Goal: Information Seeking & Learning: Check status

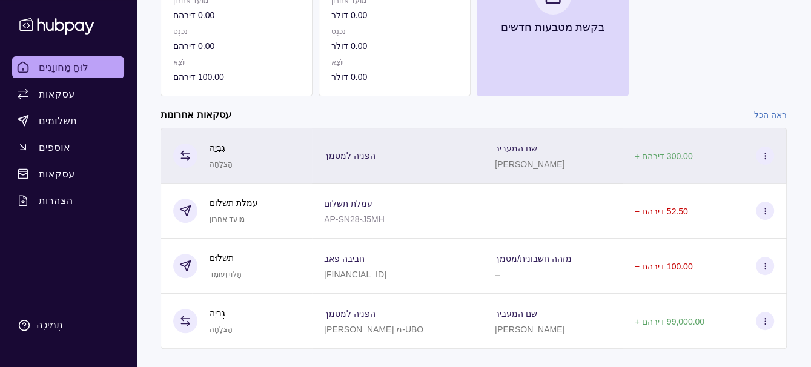
scroll to position [222, 0]
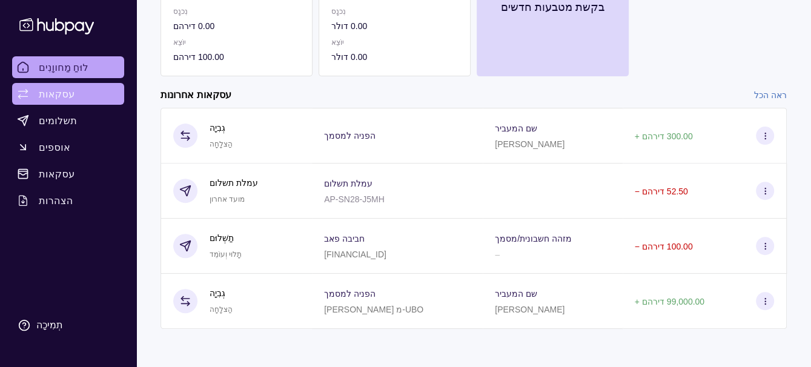
click at [51, 96] on font "עסקאות" at bounding box center [57, 94] width 36 height 12
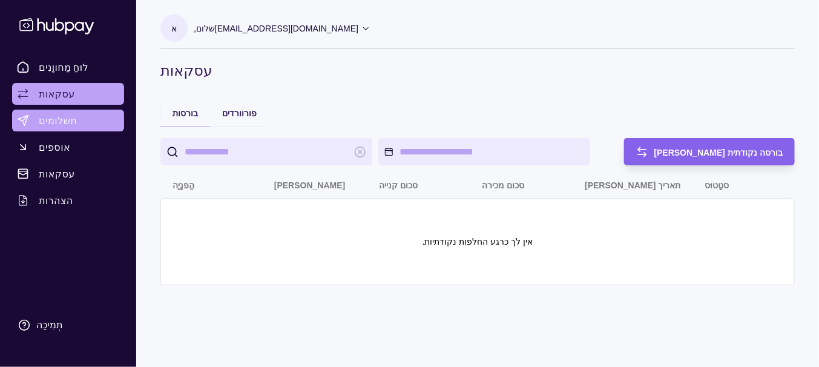
click at [49, 119] on font "תשלומים" at bounding box center [58, 120] width 38 height 12
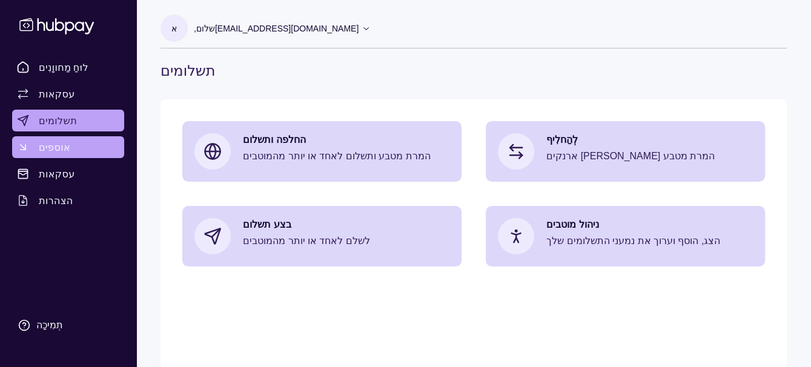
click at [45, 147] on font "אוספים" at bounding box center [54, 147] width 31 height 12
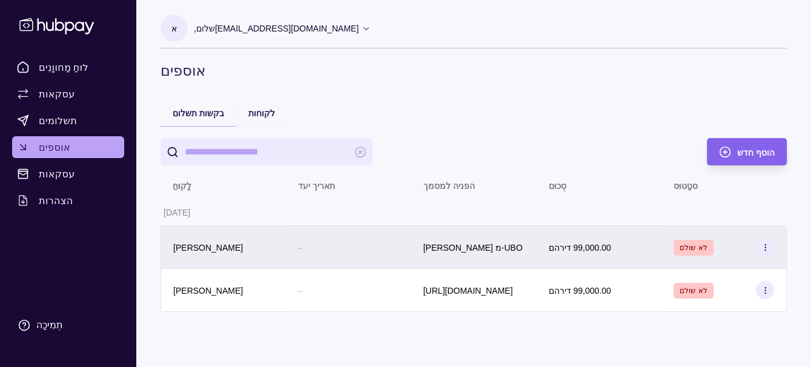
scroll to position [1, 0]
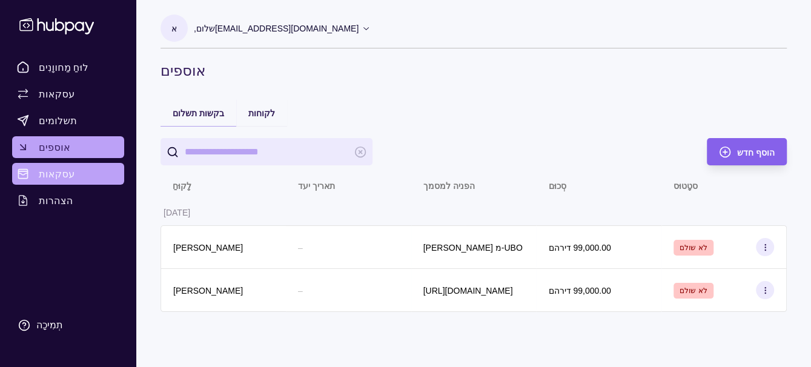
click at [62, 176] on font "עסקאות" at bounding box center [57, 174] width 36 height 12
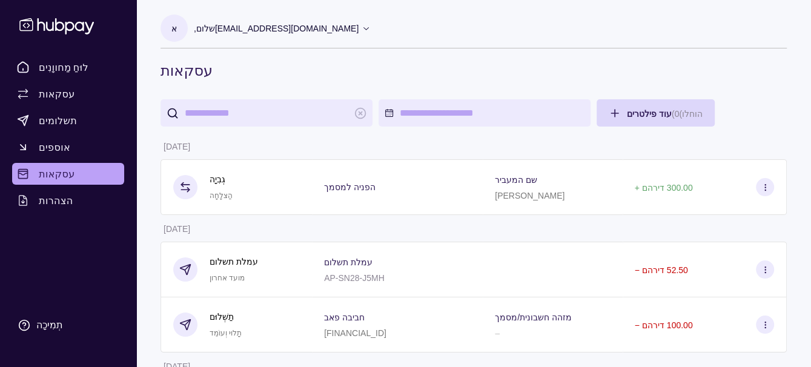
click at [447, 117] on html "לוּחַ מַחווָנִים עסקאות תשלומים אוספים עסקאות הצהרות תְמִיכָה א שלום, [EMAIL_AD…" at bounding box center [405, 229] width 811 height 459
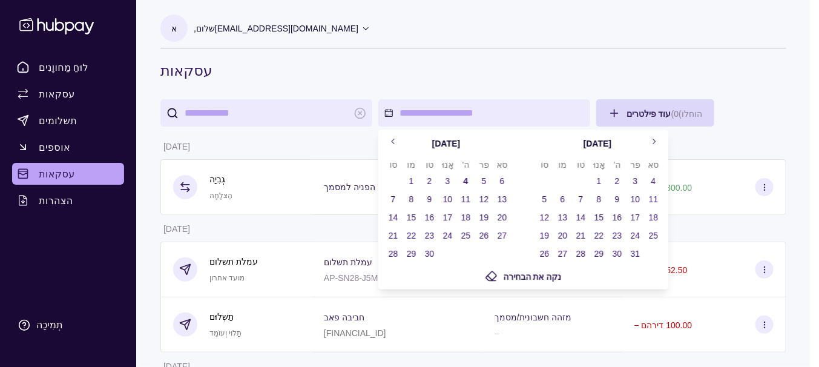
click at [412, 179] on font "1" at bounding box center [411, 181] width 5 height 10
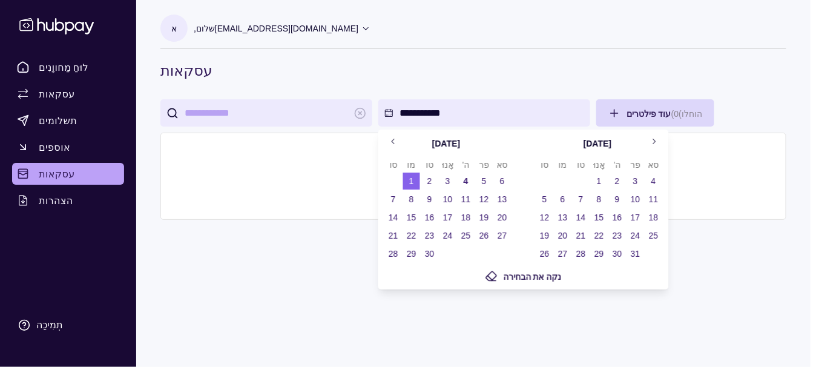
click at [465, 179] on font "4" at bounding box center [466, 181] width 5 height 10
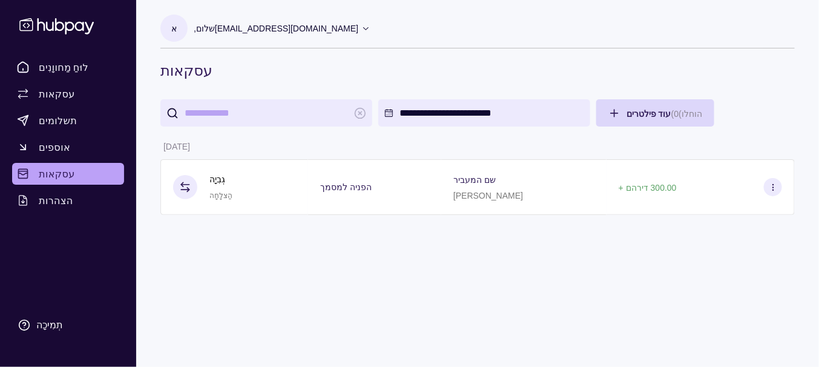
click at [294, 249] on html "**********" at bounding box center [409, 183] width 819 height 367
click at [637, 112] on html "**********" at bounding box center [409, 183] width 819 height 367
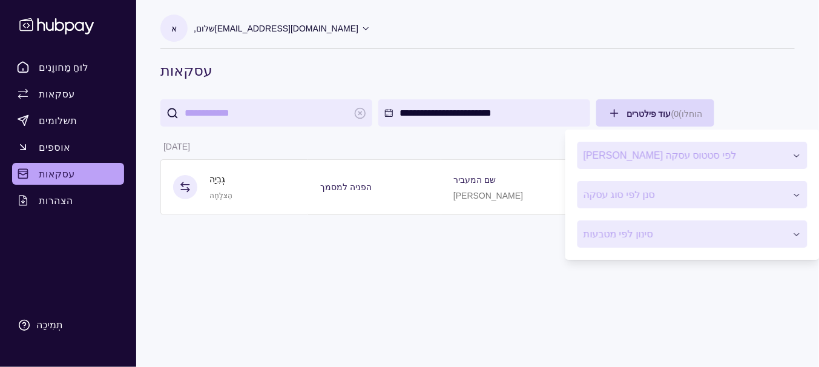
click at [363, 266] on html "**********" at bounding box center [409, 183] width 819 height 367
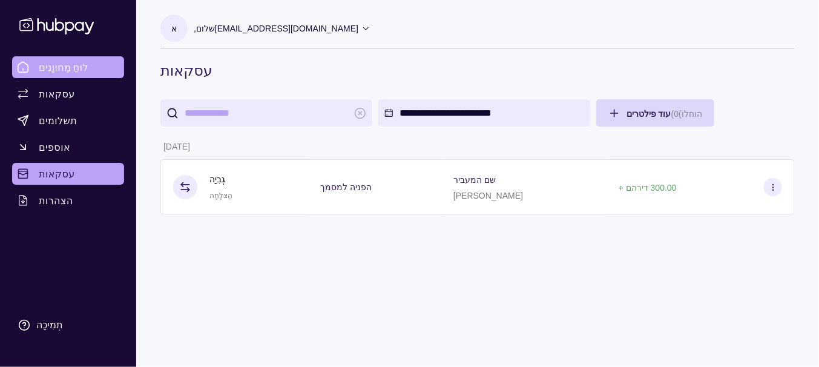
click at [65, 66] on font "לוּחַ מַחווָנִים" at bounding box center [64, 67] width 50 height 12
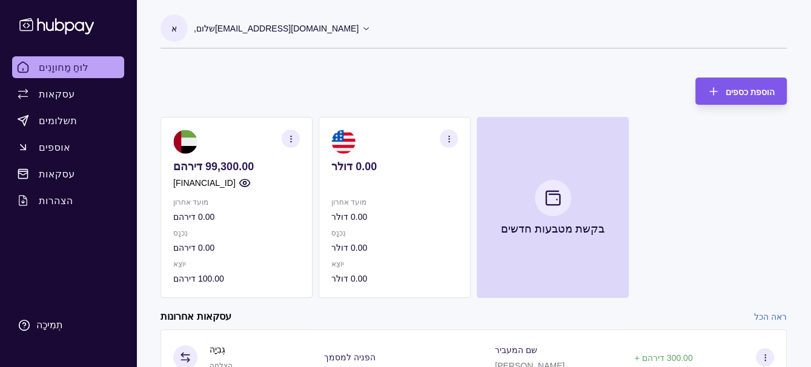
click at [713, 89] on icon "button" at bounding box center [713, 91] width 0 height 7
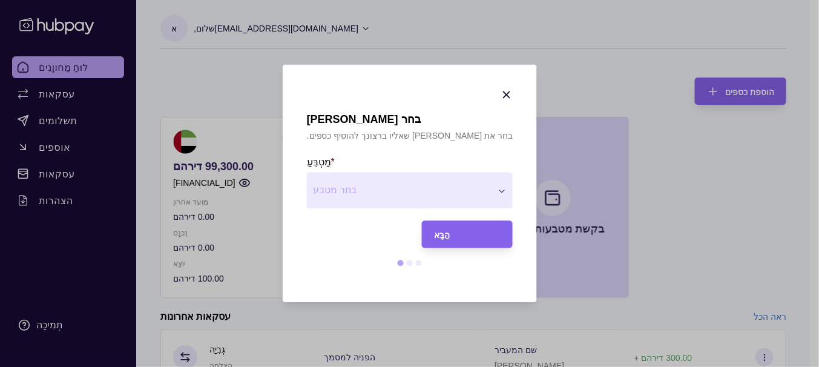
click at [501, 91] on icon "button" at bounding box center [507, 95] width 12 height 12
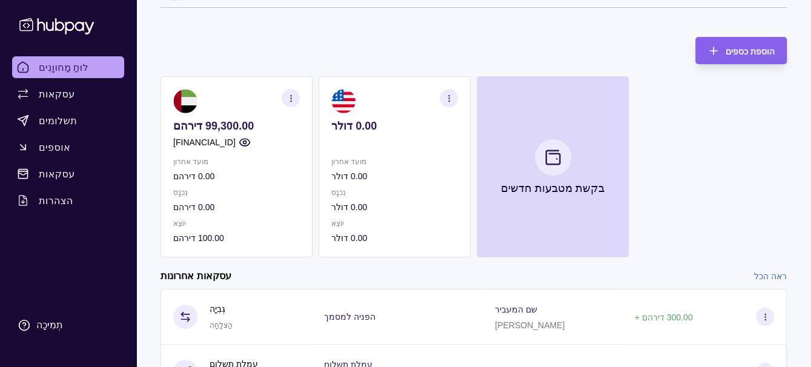
scroll to position [61, 0]
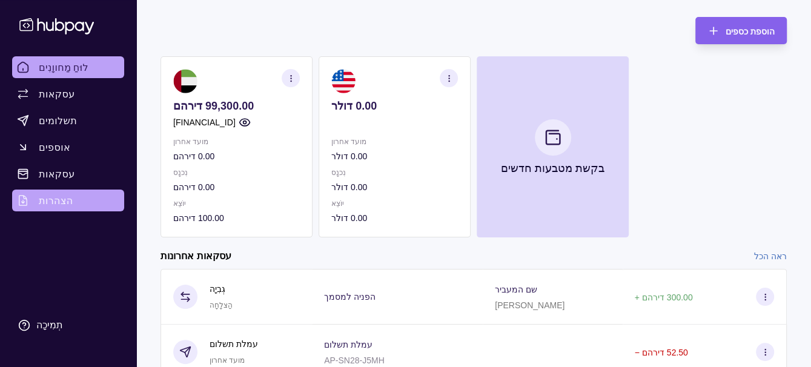
click at [60, 200] on font "הצהרות" at bounding box center [56, 200] width 35 height 12
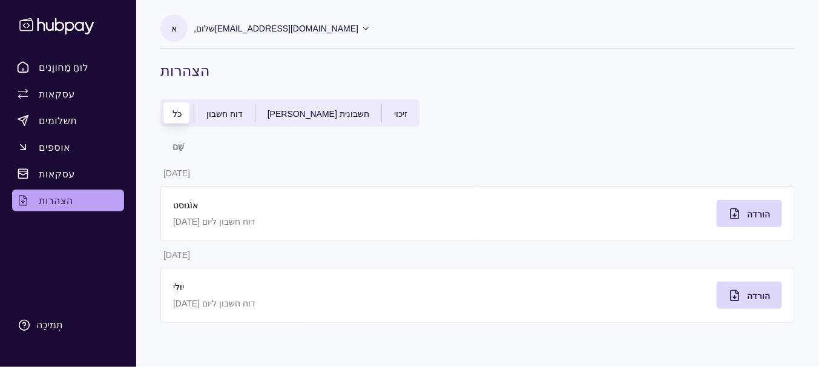
click at [224, 116] on font "דוח חשבון" at bounding box center [224, 114] width 36 height 10
click at [173, 116] on font "כֹּל" at bounding box center [177, 114] width 9 height 10
click at [177, 115] on font "כֹּל" at bounding box center [177, 114] width 9 height 10
click at [737, 294] on icon "button" at bounding box center [735, 295] width 12 height 12
click at [735, 295] on icon "button" at bounding box center [735, 296] width 0 height 3
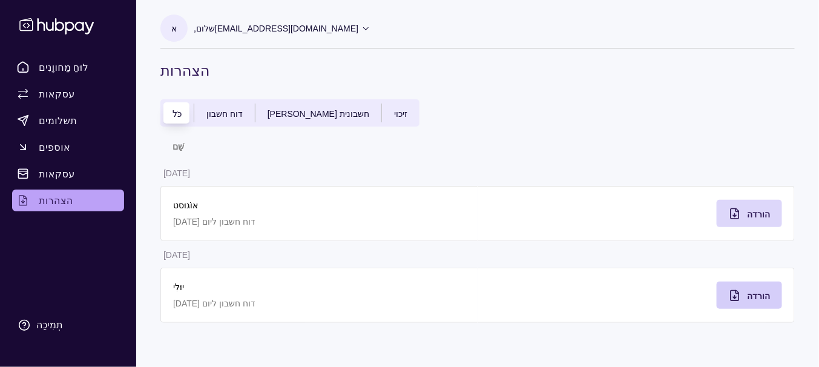
click at [738, 294] on icon "button" at bounding box center [735, 295] width 12 height 12
click at [229, 110] on font "דוח חשבון" at bounding box center [224, 114] width 36 height 10
click at [228, 113] on font "דוח חשבון" at bounding box center [224, 114] width 36 height 10
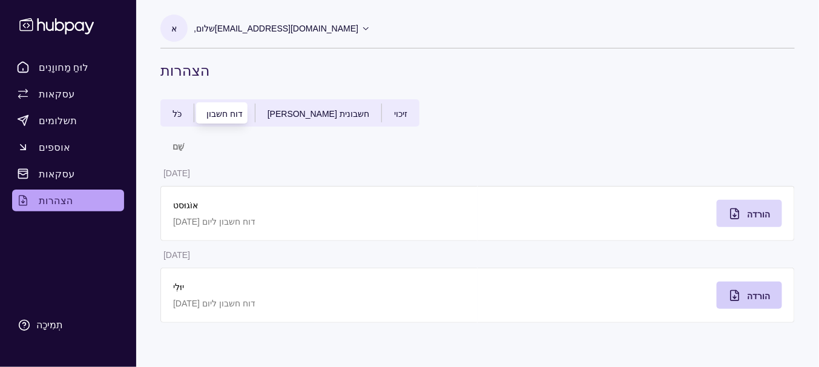
click at [228, 113] on font "דוח חשבון" at bounding box center [224, 114] width 36 height 10
click at [171, 112] on div "כֹּל" at bounding box center [176, 113] width 33 height 15
click at [394, 114] on font "זיכוי" at bounding box center [400, 114] width 13 height 10
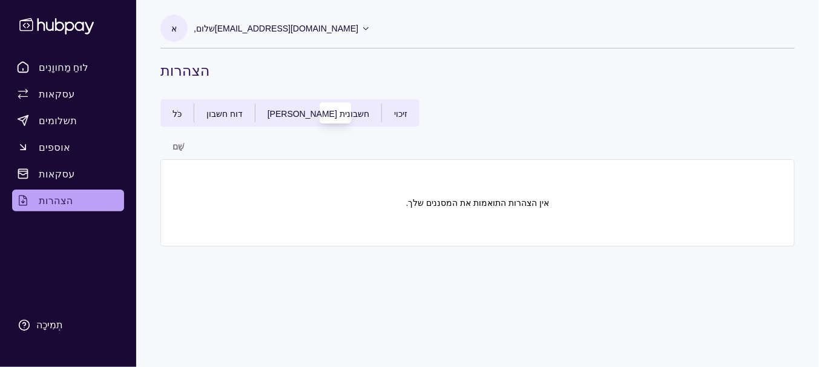
click at [281, 114] on font "חשבונית [PERSON_NAME]" at bounding box center [319, 114] width 102 height 10
click at [216, 113] on font "דוח חשבון" at bounding box center [224, 114] width 36 height 10
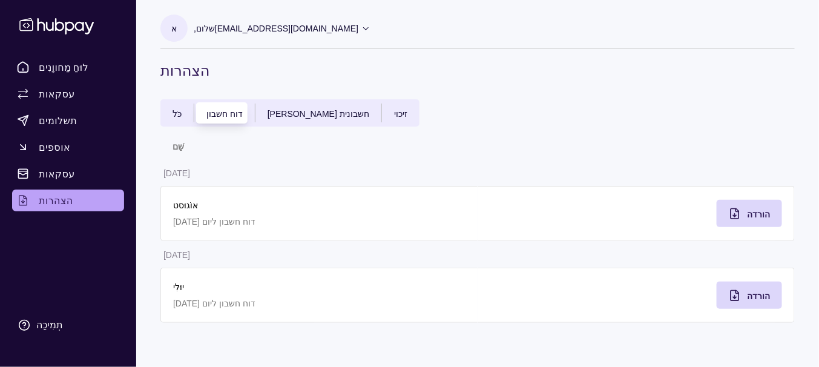
click at [178, 114] on font "כֹּל" at bounding box center [177, 114] width 9 height 10
click at [216, 113] on font "דוח חשבון" at bounding box center [224, 114] width 36 height 10
click at [299, 213] on div "אוֹגוּסט דוח חשבון ליום [DATE]" at bounding box center [319, 214] width 292 height 30
click at [738, 212] on icon "button" at bounding box center [735, 214] width 12 height 12
click at [307, 69] on h1 "הצהרות" at bounding box center [477, 70] width 634 height 19
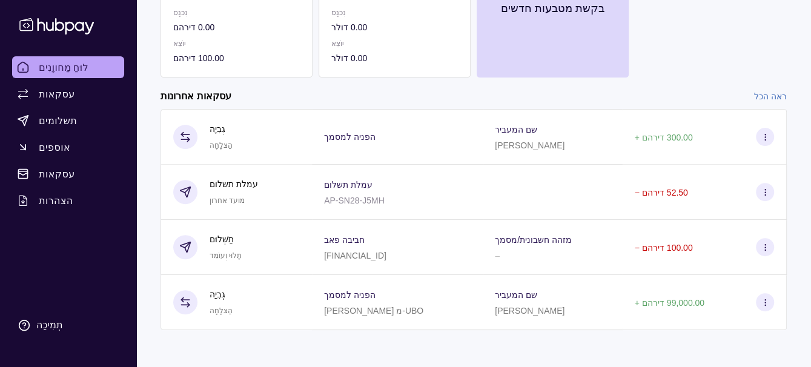
scroll to position [222, 0]
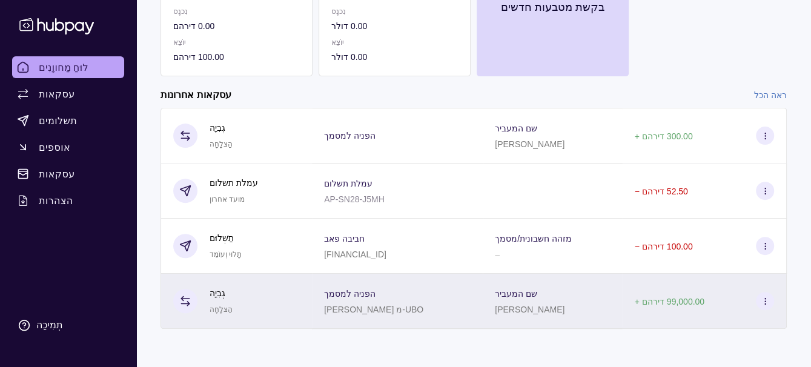
click at [766, 301] on icon at bounding box center [764, 301] width 9 height 9
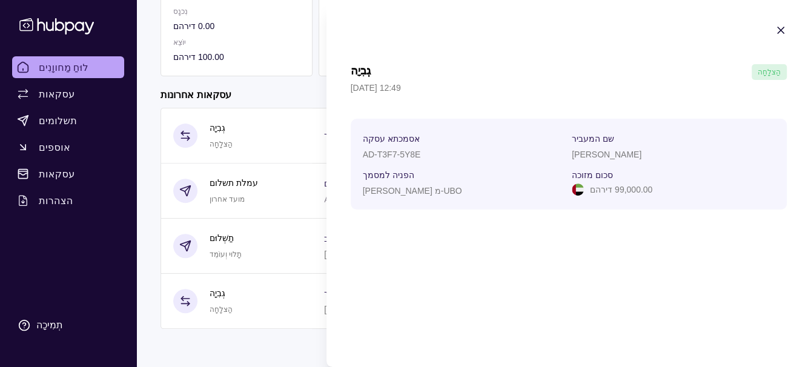
click at [781, 25] on icon "button" at bounding box center [780, 30] width 12 height 12
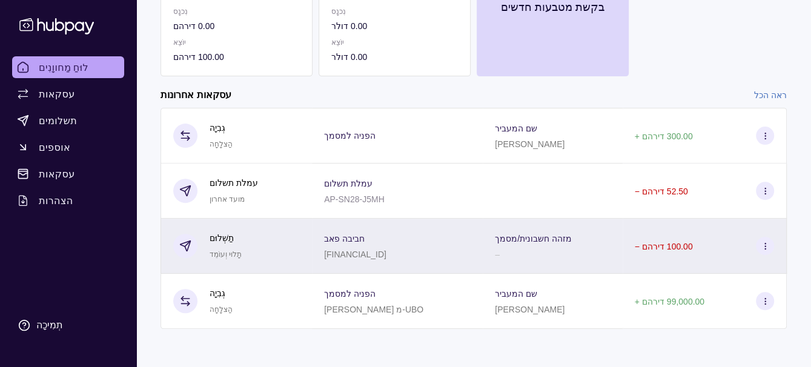
click at [766, 243] on icon at bounding box center [764, 246] width 9 height 9
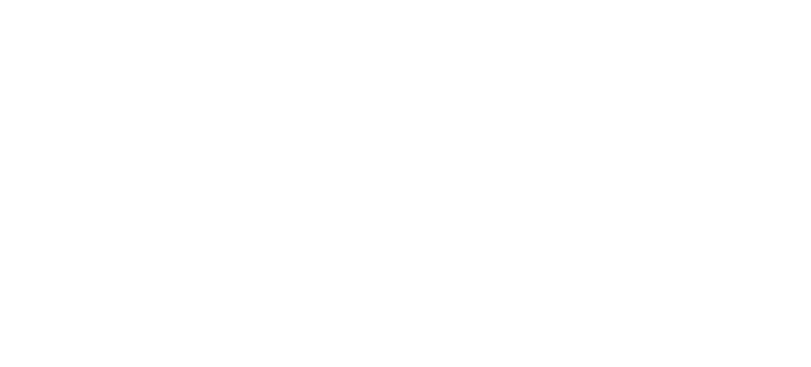
scroll to position [0, 0]
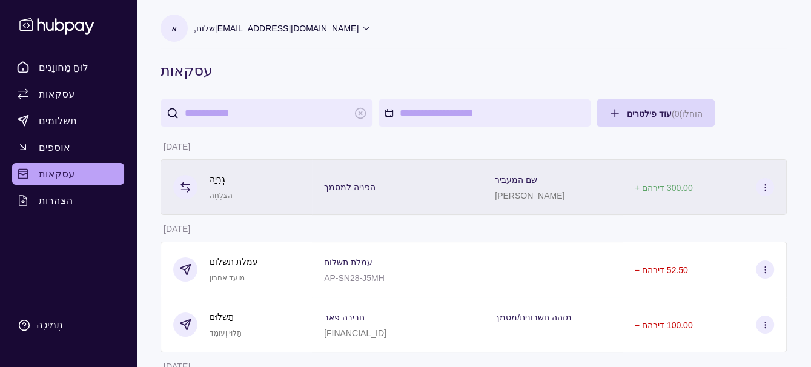
click at [766, 185] on icon at bounding box center [764, 187] width 9 height 9
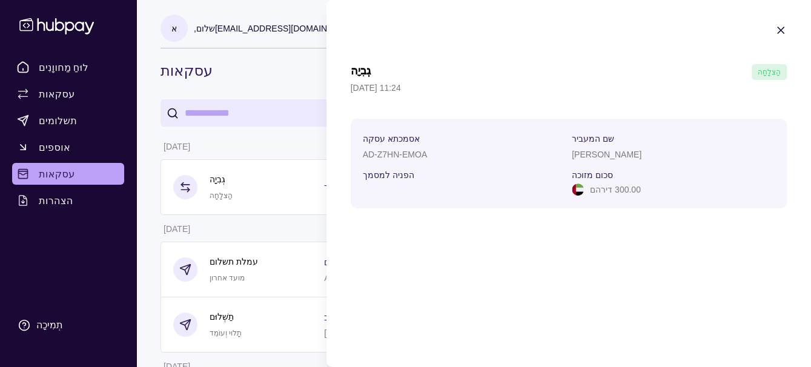
click at [782, 26] on icon "button" at bounding box center [780, 30] width 12 height 12
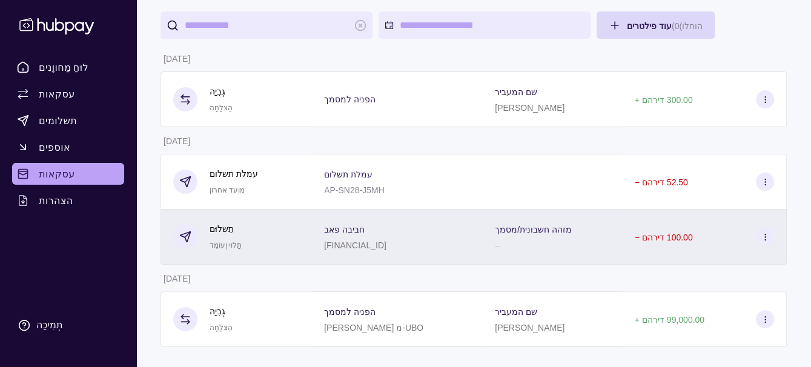
scroll to position [91, 0]
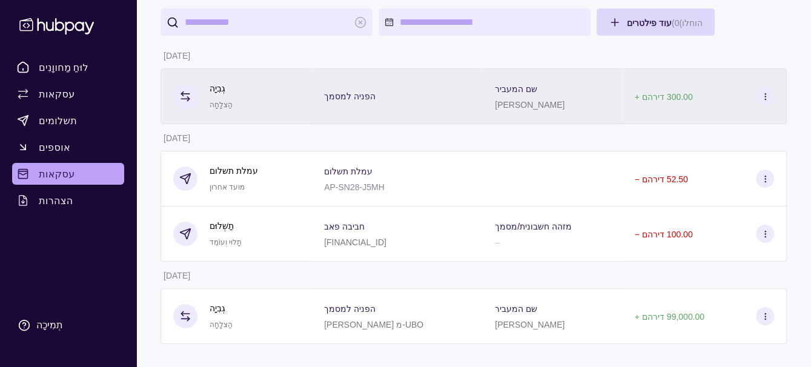
click at [723, 78] on div "+ 300.00 דירהם" at bounding box center [704, 96] width 164 height 56
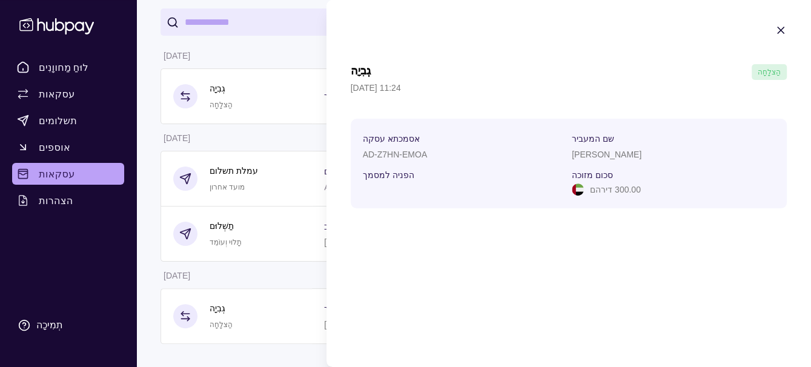
click at [782, 30] on icon "button" at bounding box center [780, 30] width 12 height 12
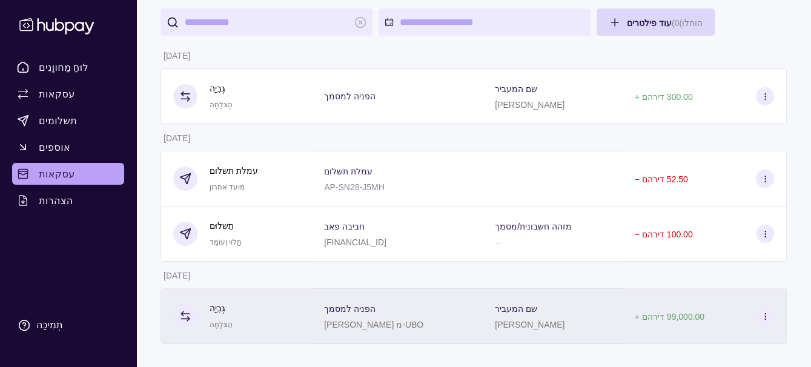
click at [769, 315] on icon at bounding box center [764, 316] width 9 height 9
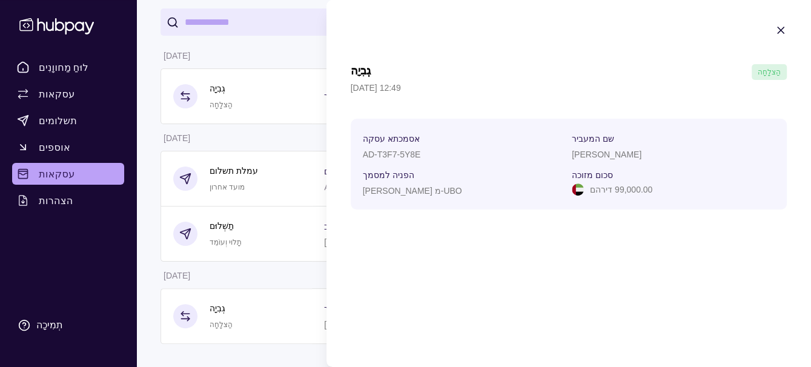
click at [689, 138] on section "שם המעביר" at bounding box center [673, 138] width 203 height 15
click at [780, 31] on icon "button" at bounding box center [780, 30] width 12 height 12
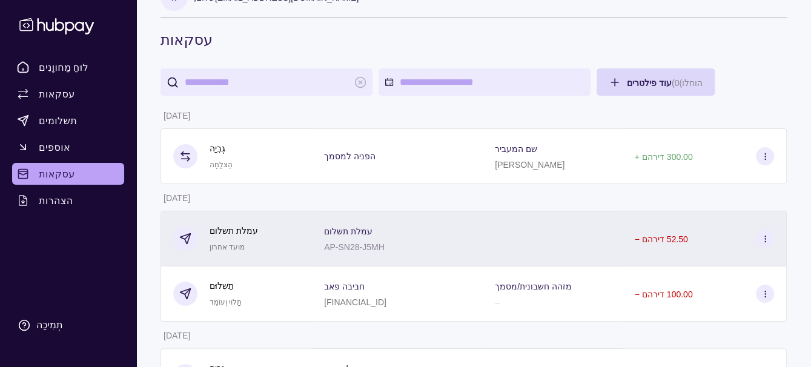
scroll to position [30, 0]
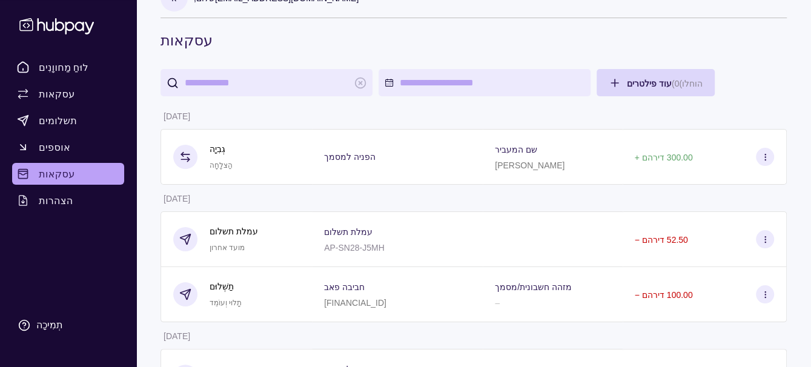
click at [766, 291] on icon at bounding box center [764, 294] width 9 height 9
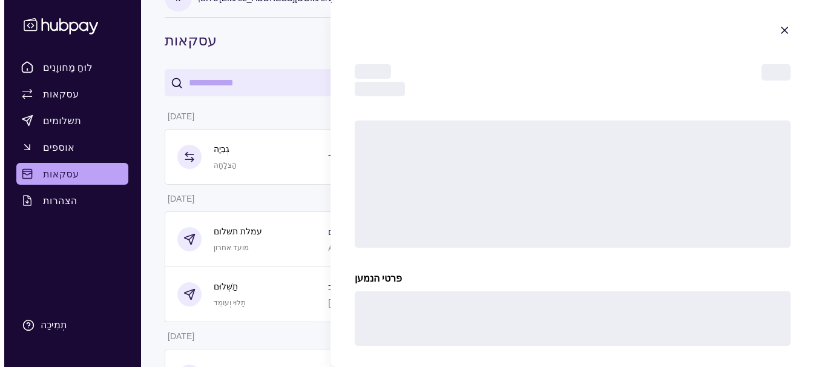
scroll to position [0, 0]
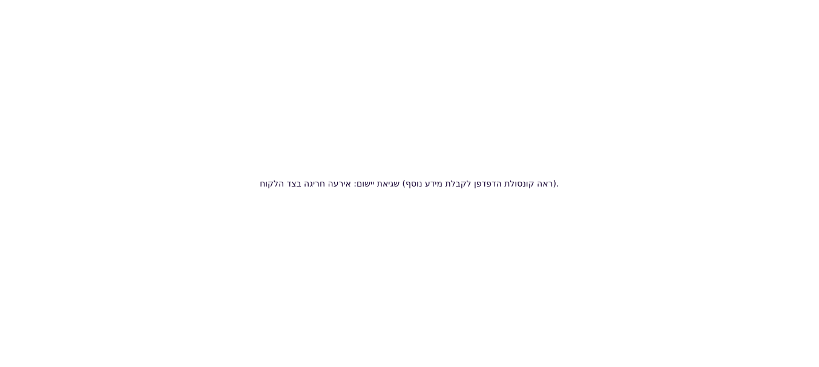
click at [368, 156] on div "שגיאת יישום: אירעה חריגה בצד הלקוח (ראה קונסולת הדפדפן לקבלת מידע נוסף) ." at bounding box center [409, 183] width 819 height 367
